Goal: Book appointment/travel/reservation

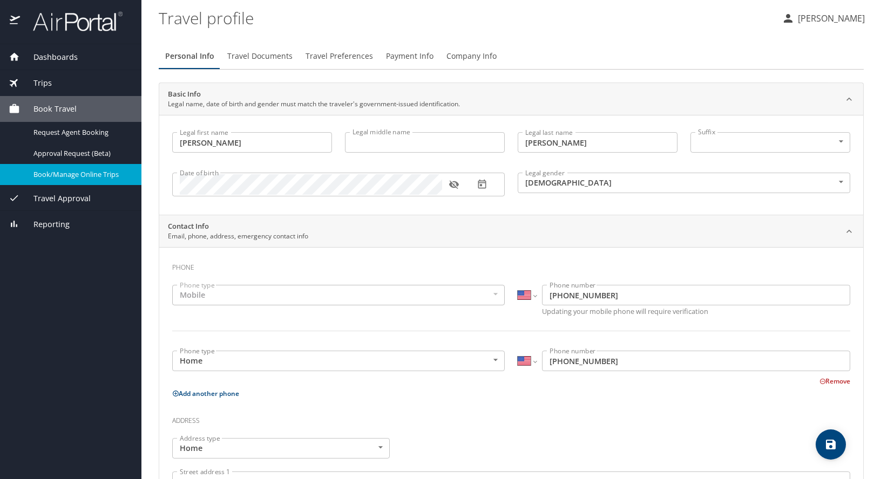
select select "US"
click at [90, 178] on span "Book/Manage Online Trips" at bounding box center [80, 175] width 95 height 10
